Goal: Find specific page/section: Find specific page/section

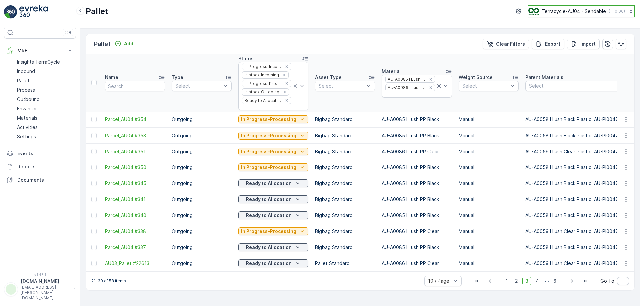
click at [597, 10] on p "Terracycle-AU04 - Sendable" at bounding box center [574, 11] width 64 height 7
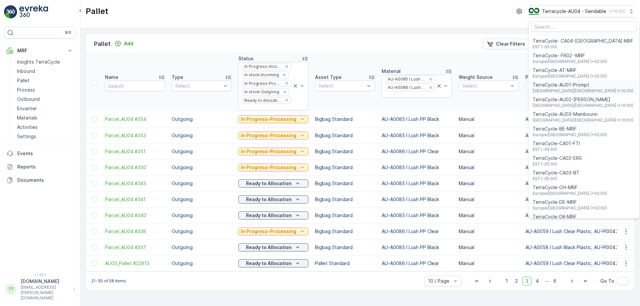
click at [574, 87] on span "TerraCycle-AU01-Prompt" at bounding box center [583, 85] width 101 height 7
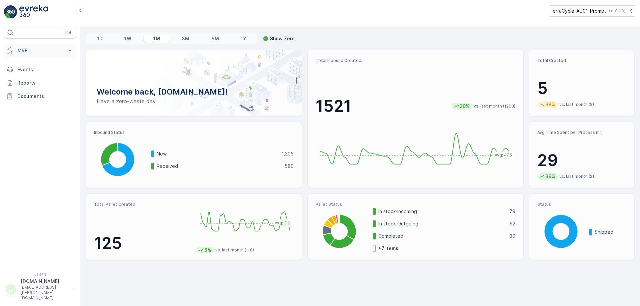
click at [48, 51] on p "MRF" at bounding box center [39, 50] width 45 height 7
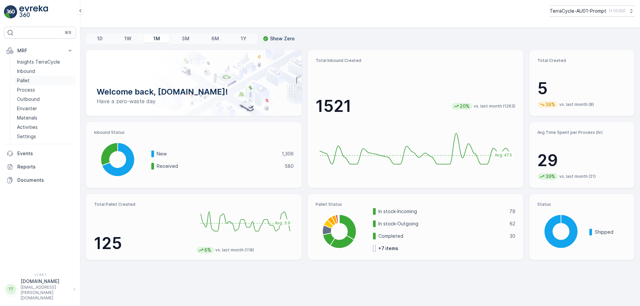
click at [37, 80] on link "Pallet" at bounding box center [45, 80] width 62 height 9
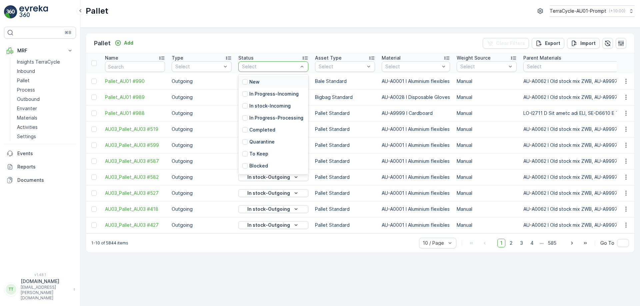
click at [282, 66] on div at bounding box center [269, 66] width 57 height 5
click at [262, 91] on p "In Progress-Incoming" at bounding box center [273, 94] width 49 height 7
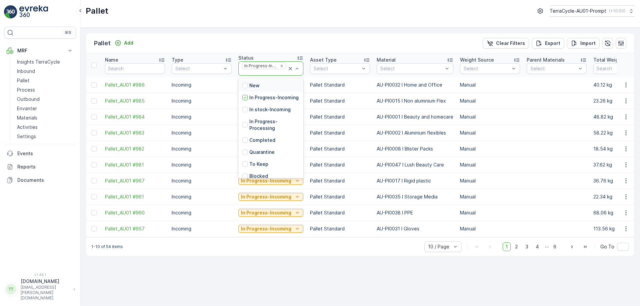
click at [268, 72] on div at bounding box center [264, 72] width 46 height 5
click at [259, 113] on p "In stock-Incoming" at bounding box center [269, 109] width 41 height 7
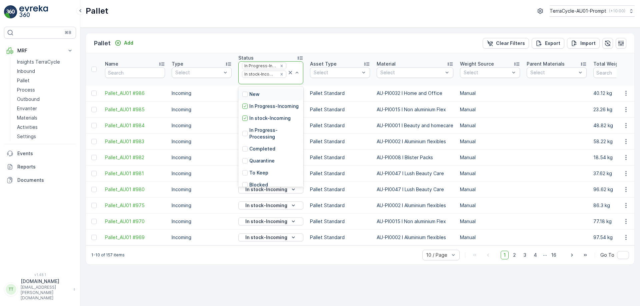
click at [261, 81] on div at bounding box center [264, 81] width 46 height 5
click at [254, 137] on p "In Progress-Processing" at bounding box center [274, 133] width 50 height 13
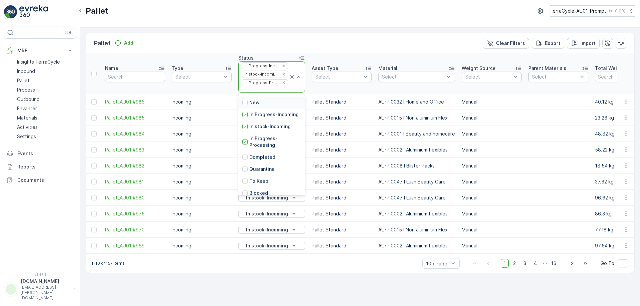
click at [251, 92] on div at bounding box center [264, 89] width 47 height 5
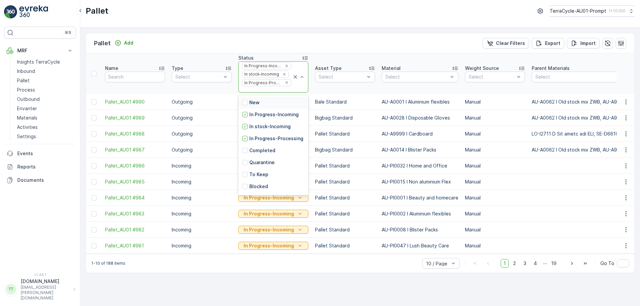
click at [251, 92] on div at bounding box center [266, 89] width 51 height 5
click at [266, 154] on p "In stock-Outgoing" at bounding box center [270, 150] width 42 height 7
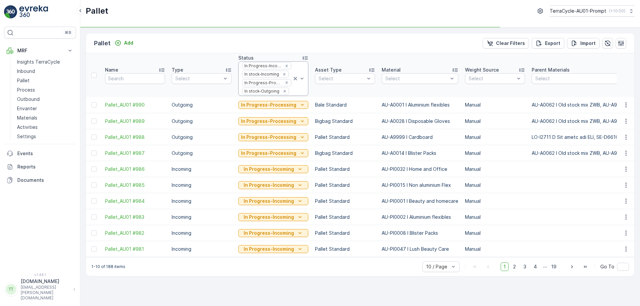
click at [290, 94] on div at bounding box center [291, 91] width 2 height 5
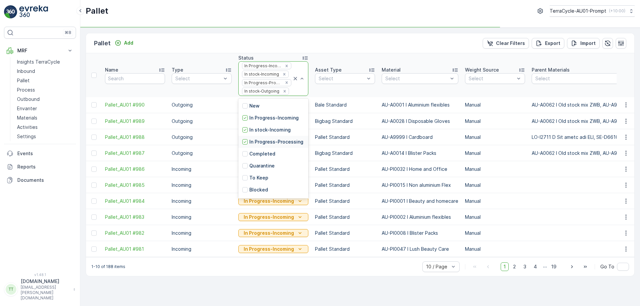
scroll to position [65, 0]
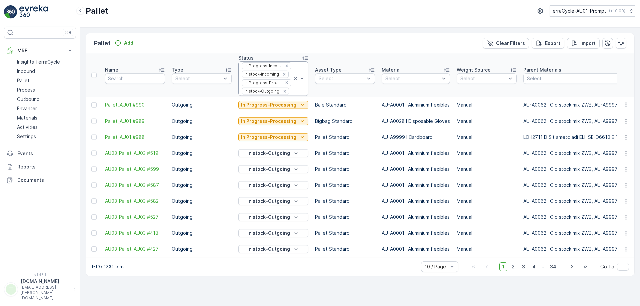
drag, startPoint x: 259, startPoint y: 162, endPoint x: 271, endPoint y: 99, distance: 64.7
click at [290, 94] on div at bounding box center [291, 91] width 2 height 5
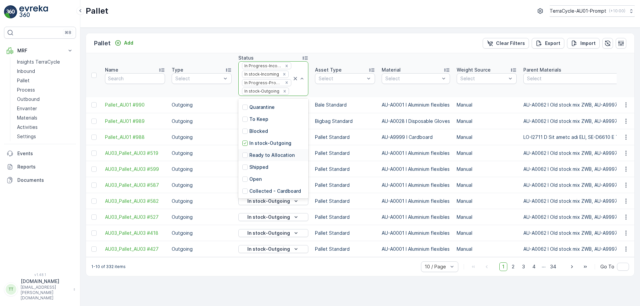
click at [260, 158] on p "Ready to Allocation" at bounding box center [271, 155] width 45 height 7
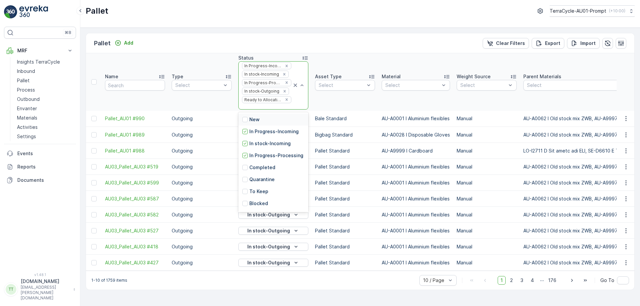
click at [264, 108] on div at bounding box center [266, 106] width 51 height 5
click at [401, 85] on div at bounding box center [413, 85] width 56 height 5
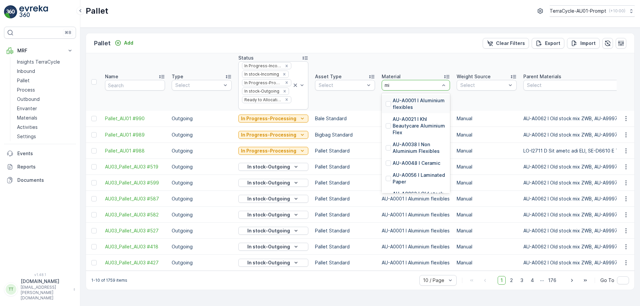
type input "mix"
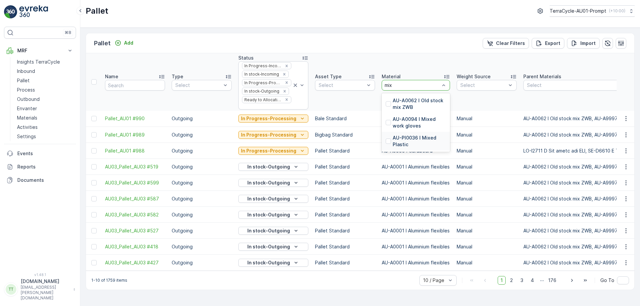
click at [405, 136] on p "AU-PI0036 I Mixed Plastic" at bounding box center [419, 141] width 53 height 13
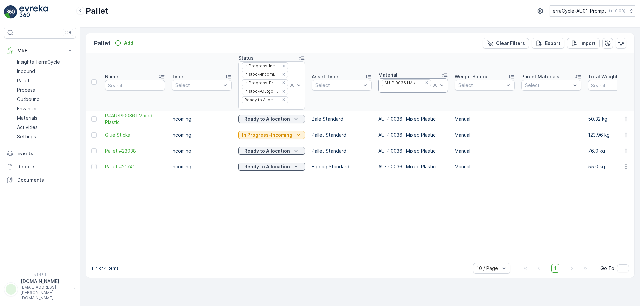
click at [398, 90] on div at bounding box center [406, 89] width 50 height 5
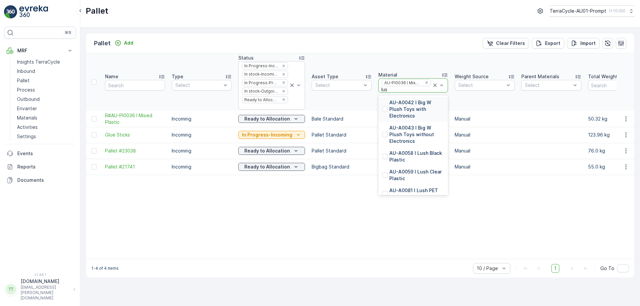
type input "lush"
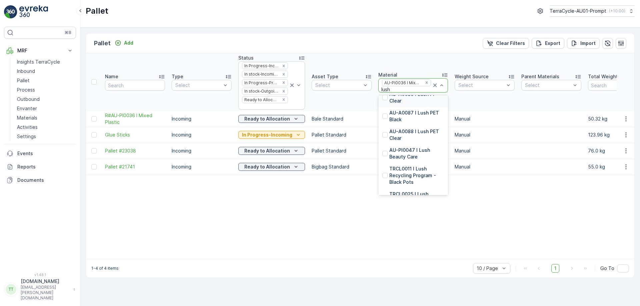
scroll to position [134, 0]
click at [402, 152] on p "AU-PI0047 I Lush Beauty Care" at bounding box center [416, 152] width 55 height 13
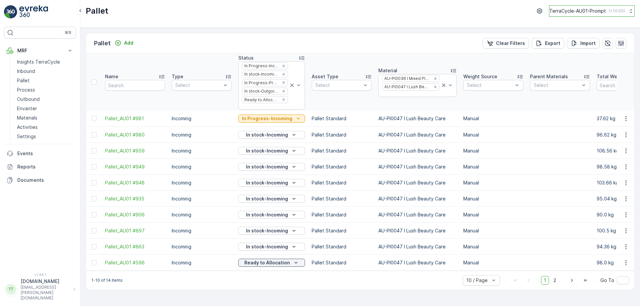
click at [576, 10] on p "TerraCycle-AU01-Prompt" at bounding box center [577, 11] width 57 height 7
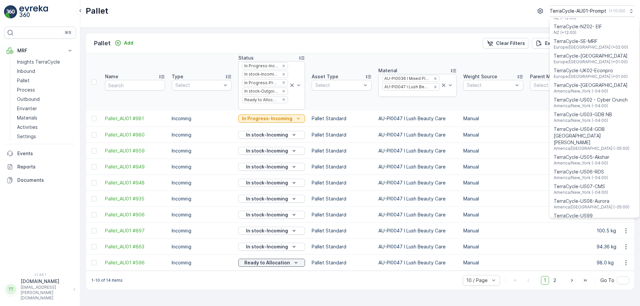
scroll to position [479, 0]
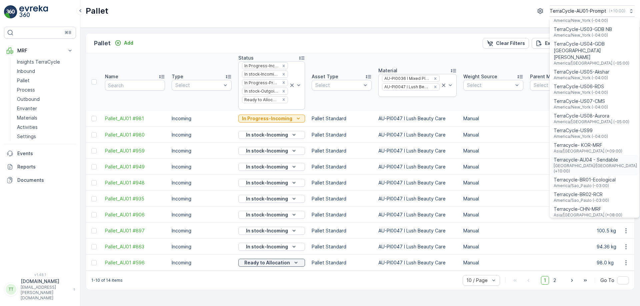
click at [605, 157] on span "Terracycle-AU04 - Sendable" at bounding box center [595, 160] width 83 height 7
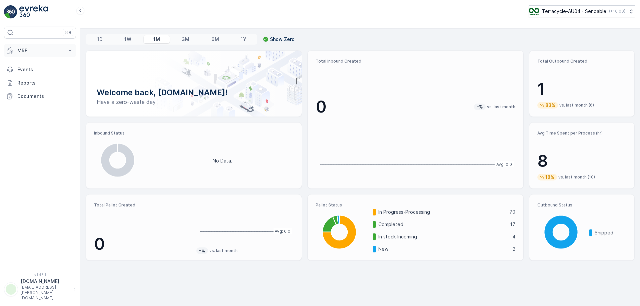
click at [39, 52] on p "MRF" at bounding box center [39, 50] width 45 height 7
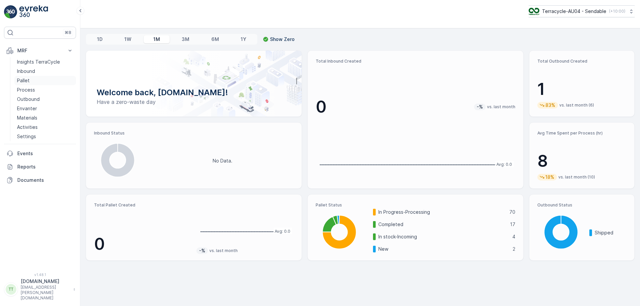
click at [32, 81] on link "Pallet" at bounding box center [45, 80] width 62 height 9
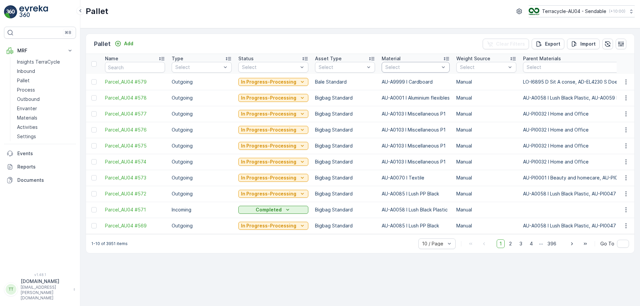
click at [411, 69] on div at bounding box center [412, 67] width 55 height 5
type input "mixed"
click at [399, 83] on p "AU-PI0036 I Mixed Plastic" at bounding box center [419, 85] width 53 height 13
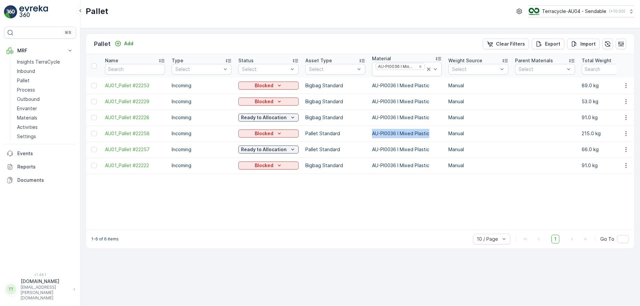
drag, startPoint x: 371, startPoint y: 132, endPoint x: 432, endPoint y: 137, distance: 60.9
click at [432, 137] on td "AU-PI0036 I Mixed Plastic" at bounding box center [407, 134] width 76 height 16
copy td "AU-PI0036 I Mixed Plastic"
